Goal: Book appointment/travel/reservation

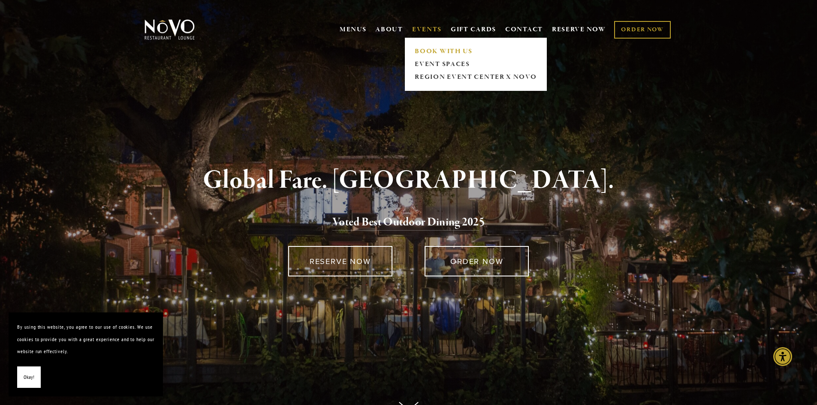
click at [428, 49] on link "BOOK WITH US" at bounding box center [475, 51] width 127 height 13
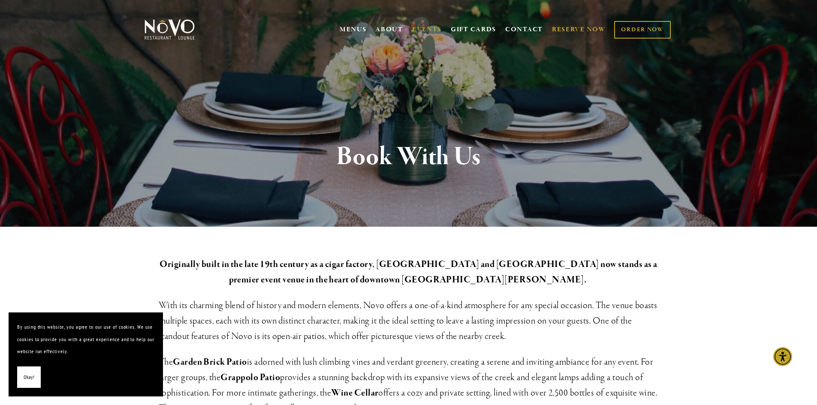
click at [570, 28] on link "RESERVE NOW" at bounding box center [579, 29] width 54 height 16
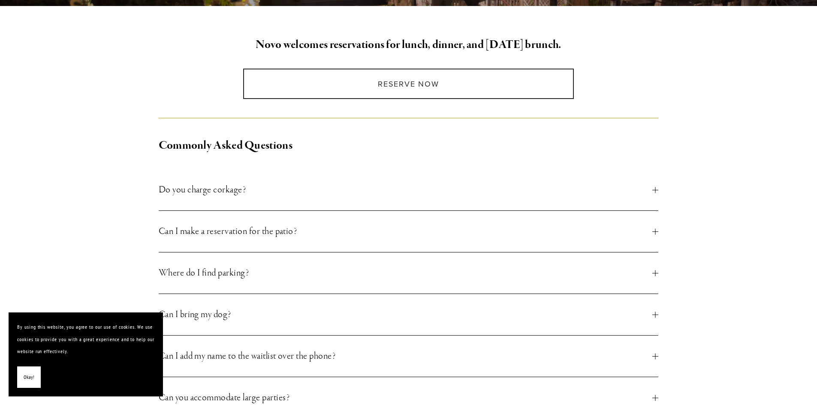
scroll to position [221, 0]
